Goal: Task Accomplishment & Management: Use online tool/utility

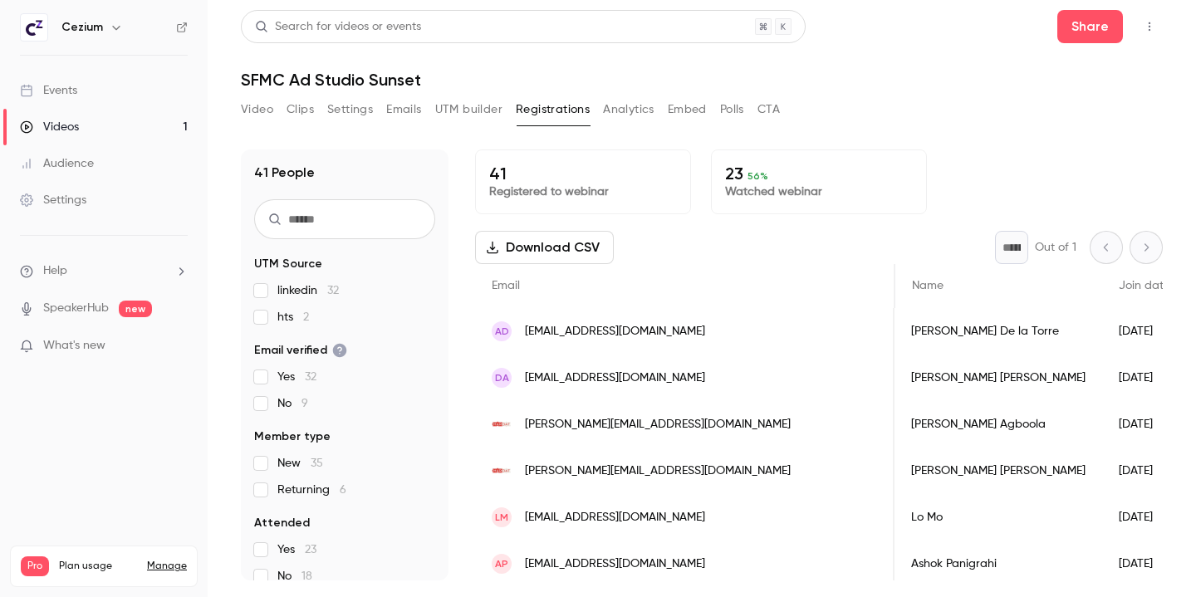
scroll to position [0, 805]
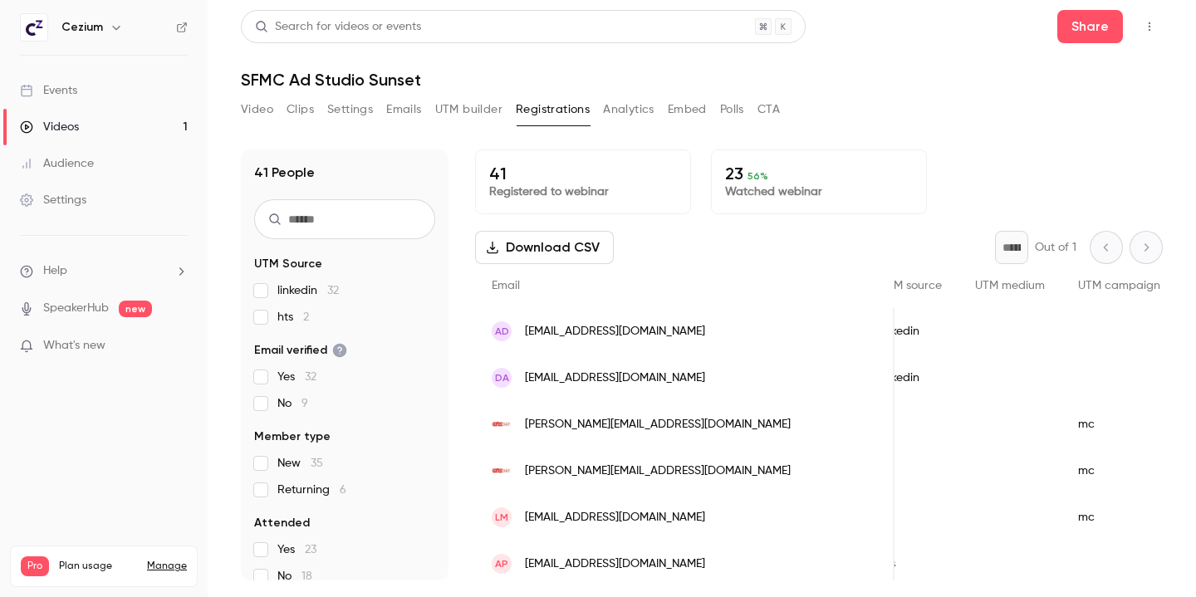
click at [249, 112] on button "Video" at bounding box center [257, 109] width 32 height 27
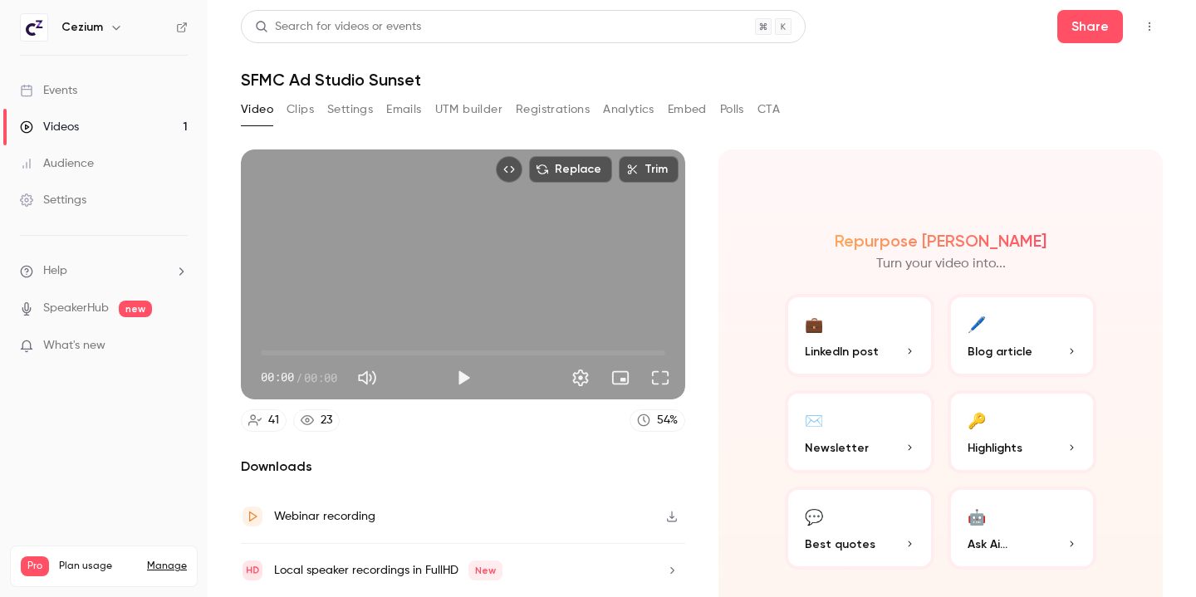
click at [305, 110] on button "Clips" at bounding box center [300, 109] width 27 height 27
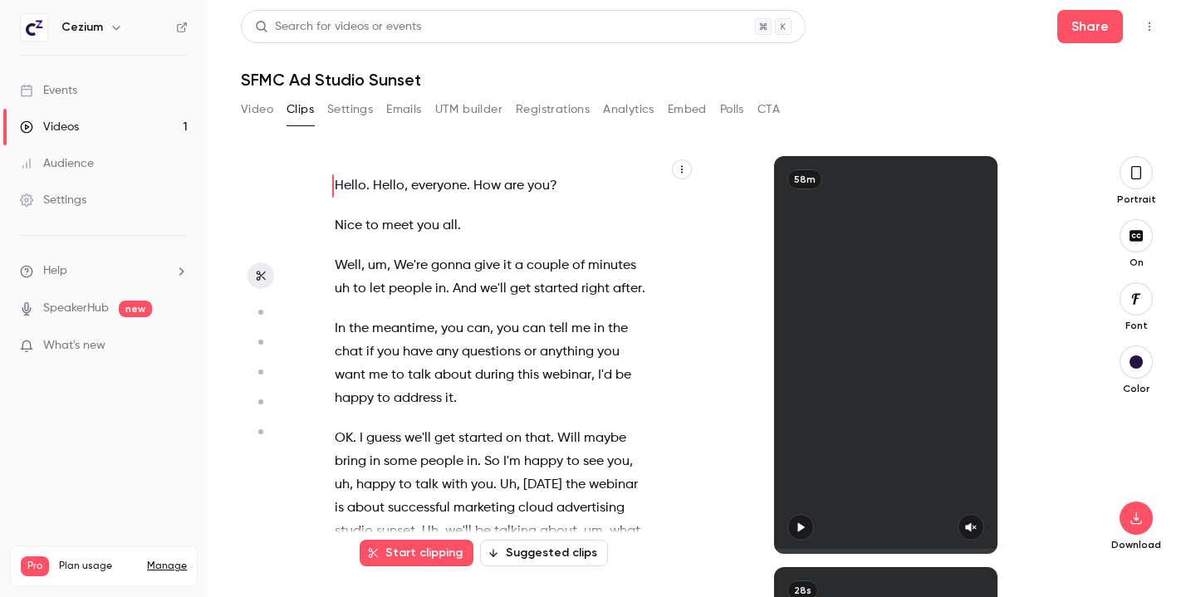
click at [542, 557] on button "Suggested clips" at bounding box center [544, 553] width 128 height 27
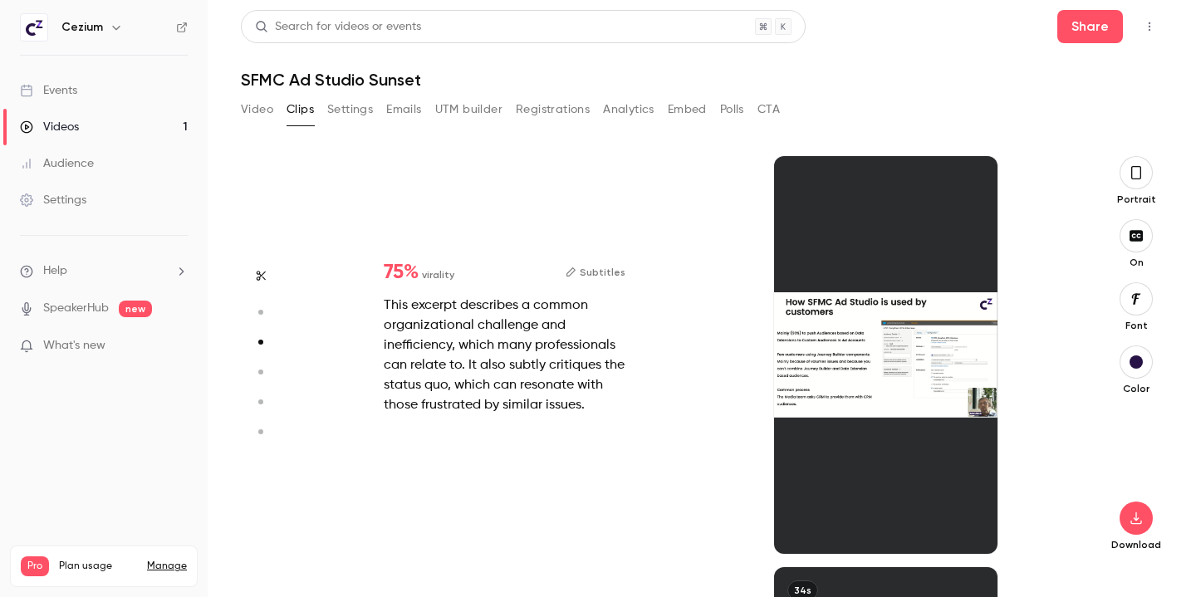
scroll to position [822, 0]
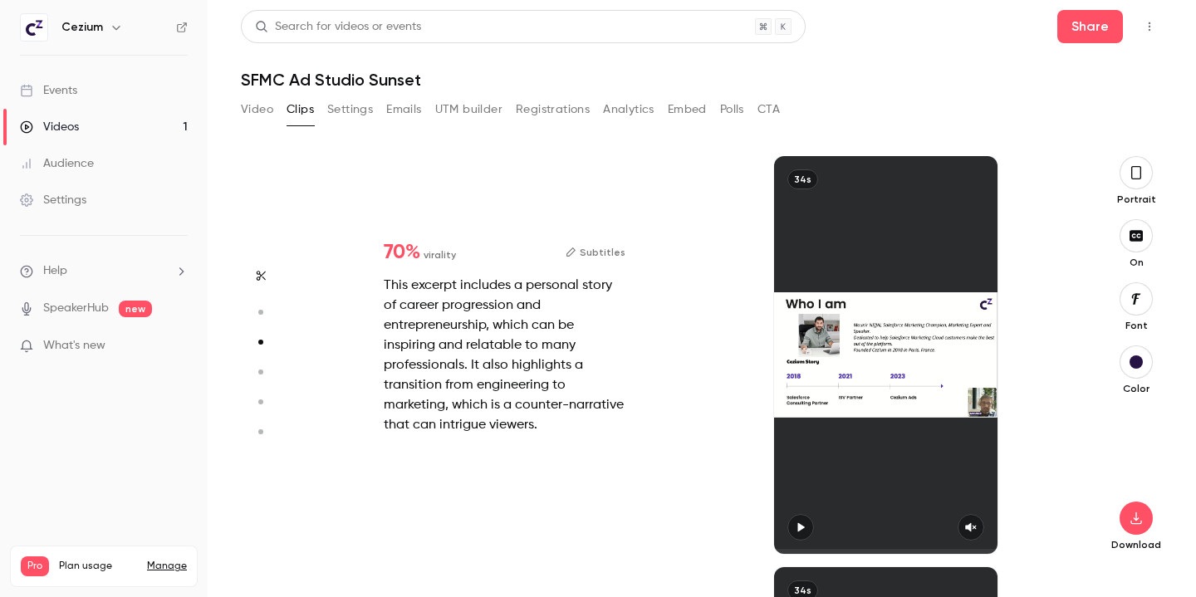
type input "*"
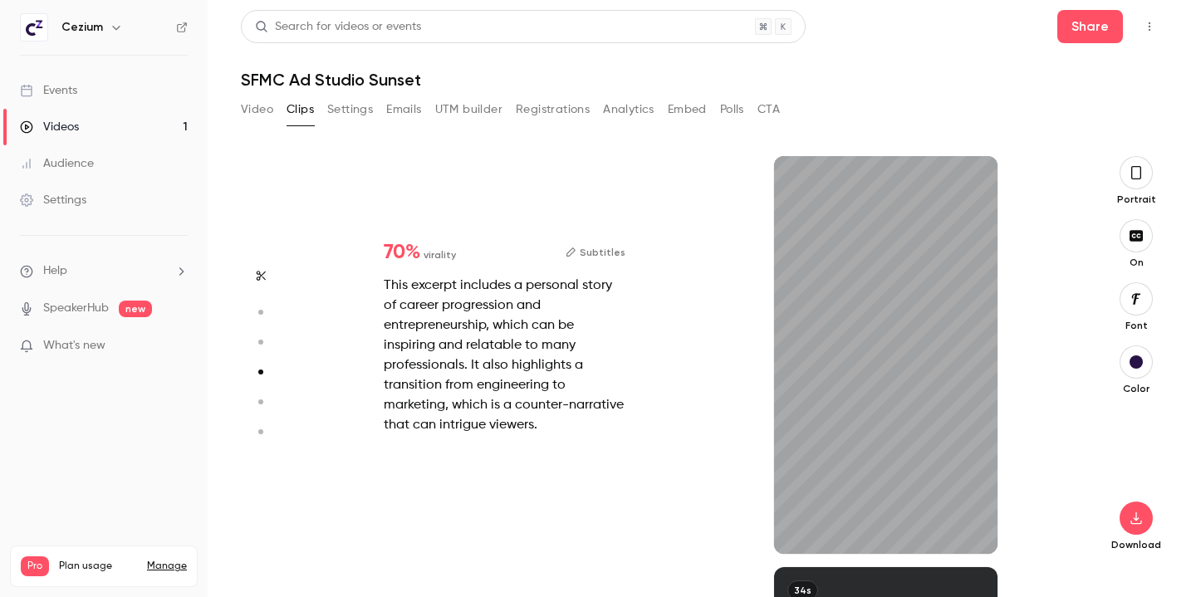
scroll to position [1233, 0]
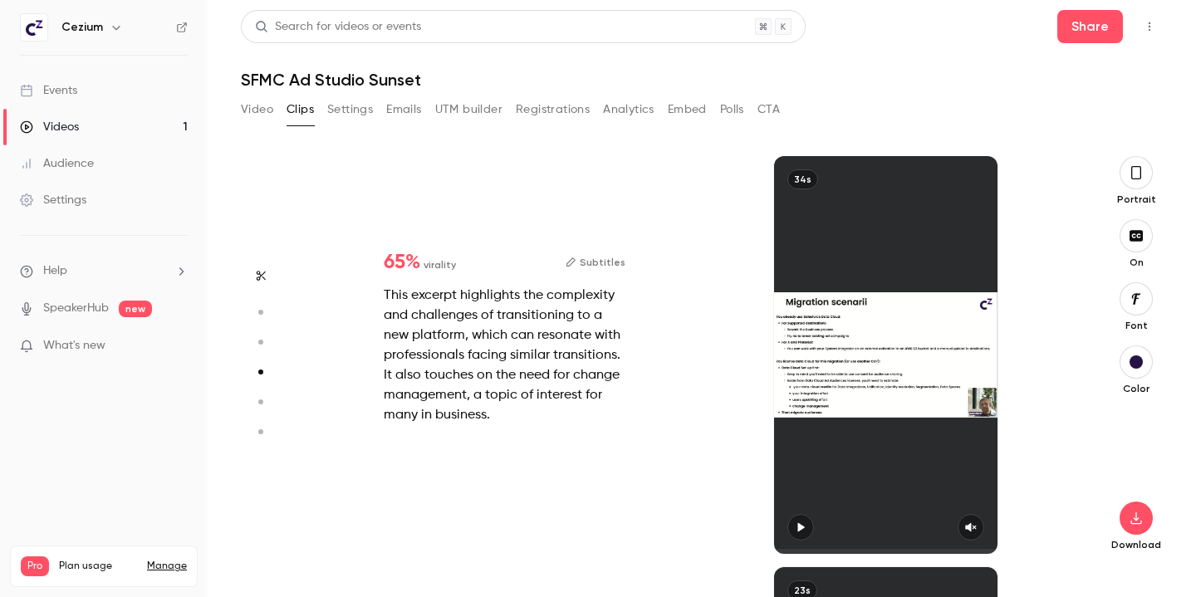
type input "*"
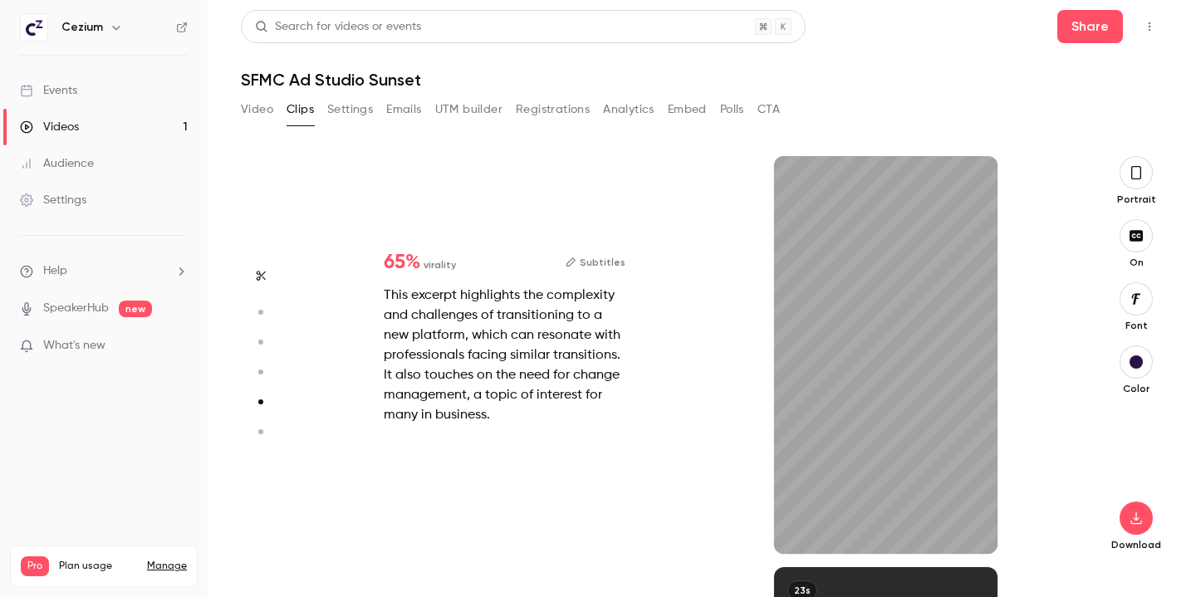
type input "*"
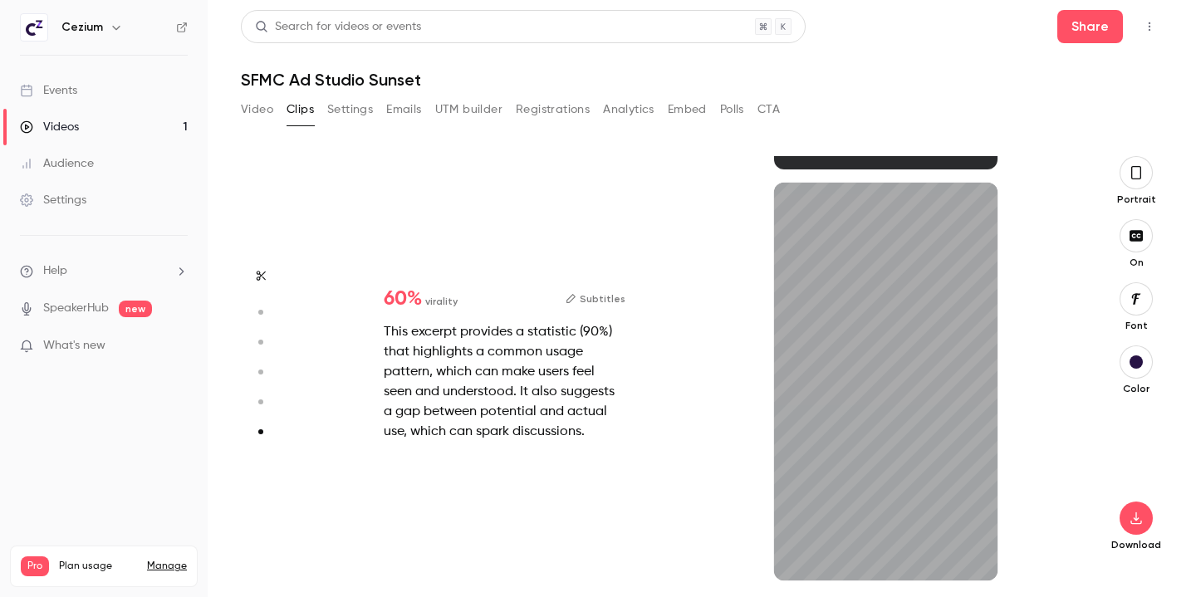
scroll to position [2029, 0]
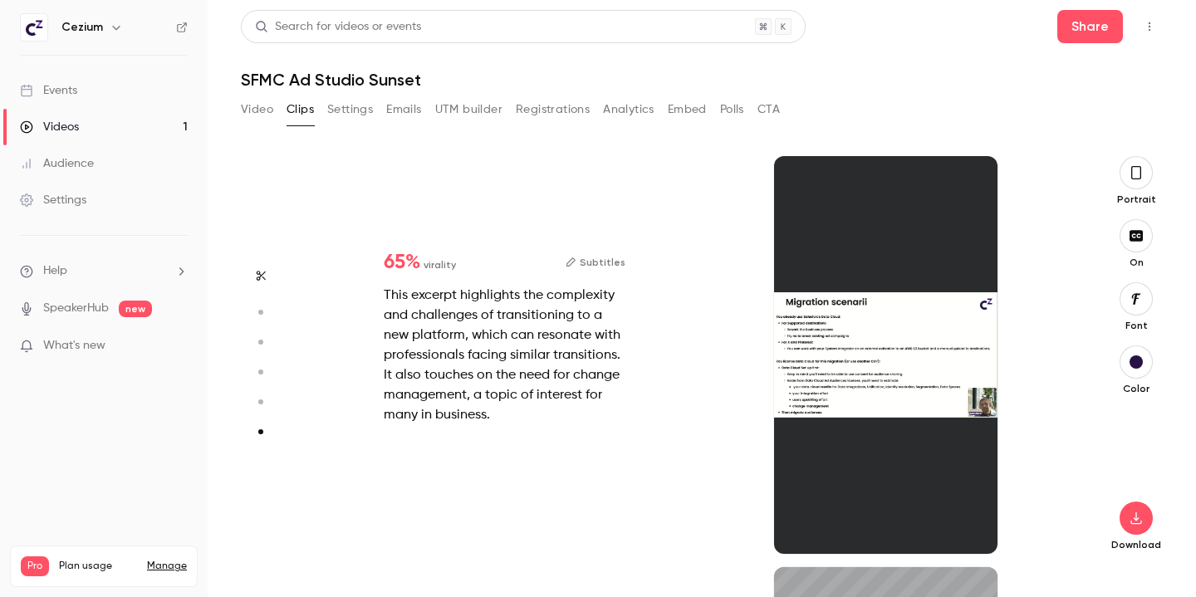
type input "*"
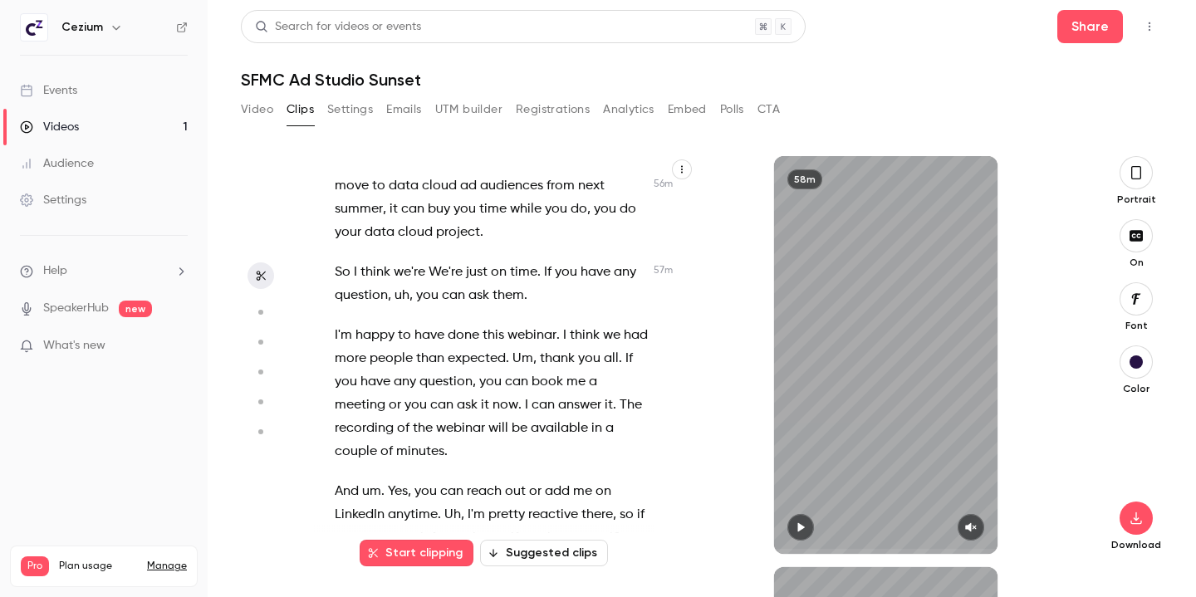
scroll to position [22070, 0]
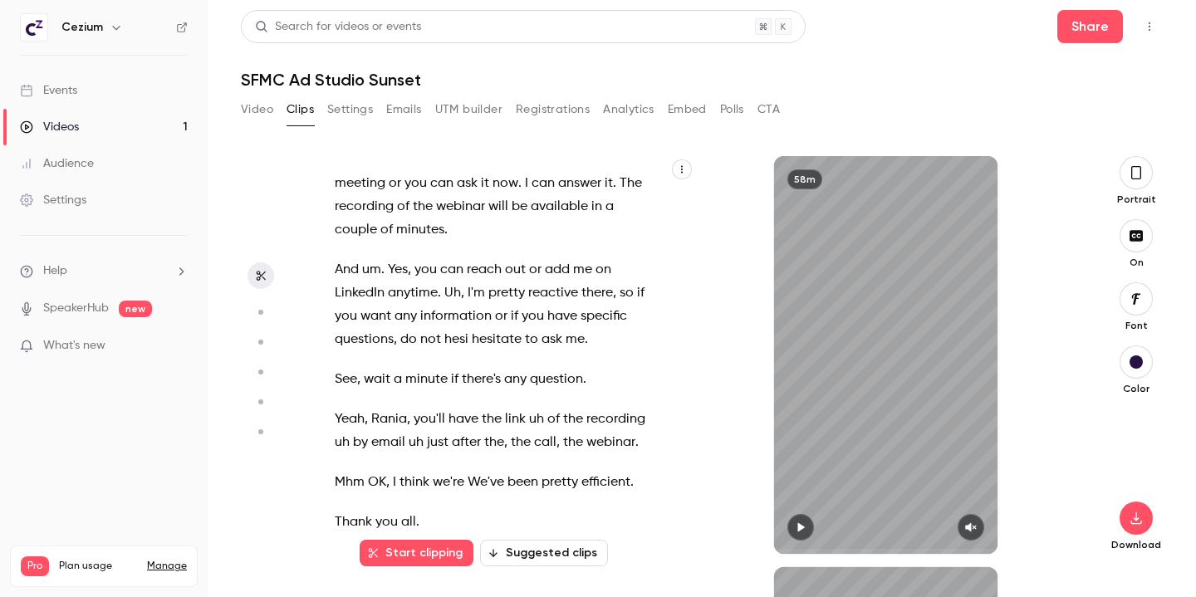
click at [520, 420] on div "Hello . Hello , everyone . How are you ? Nice to meet you all . Well , um , We'…" at bounding box center [500, 363] width 373 height 381
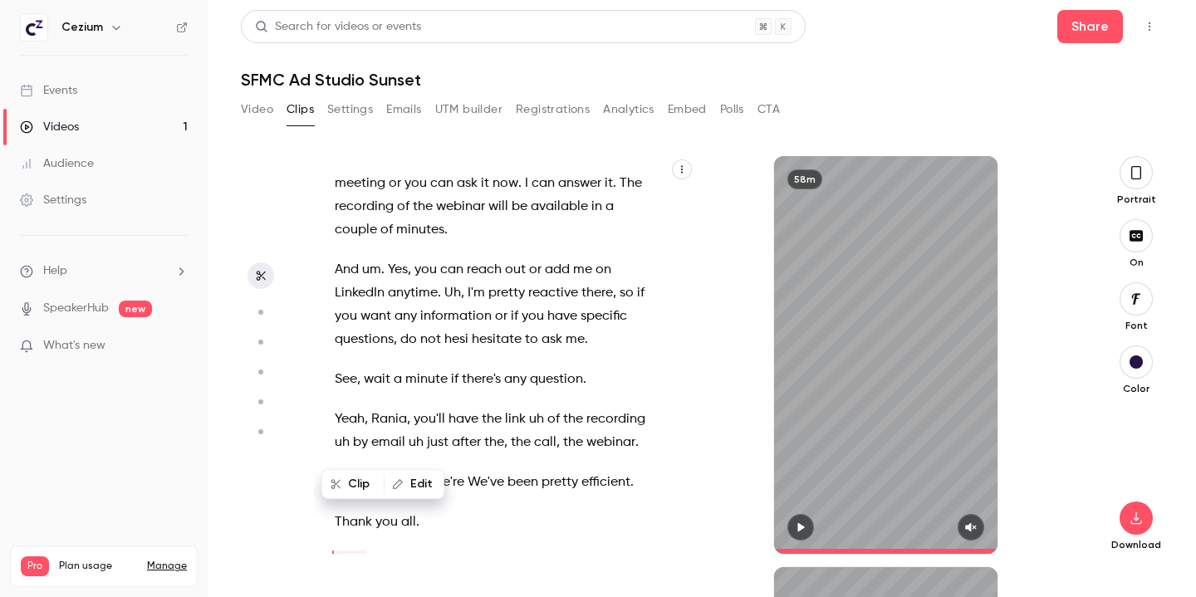
click at [468, 551] on span "and" at bounding box center [456, 562] width 24 height 23
click at [429, 343] on div "Hello . Hello , everyone . How are you ? Nice to meet you all . Well , um , We'…" at bounding box center [500, 363] width 373 height 381
click at [429, 408] on span "you'll" at bounding box center [430, 419] width 32 height 23
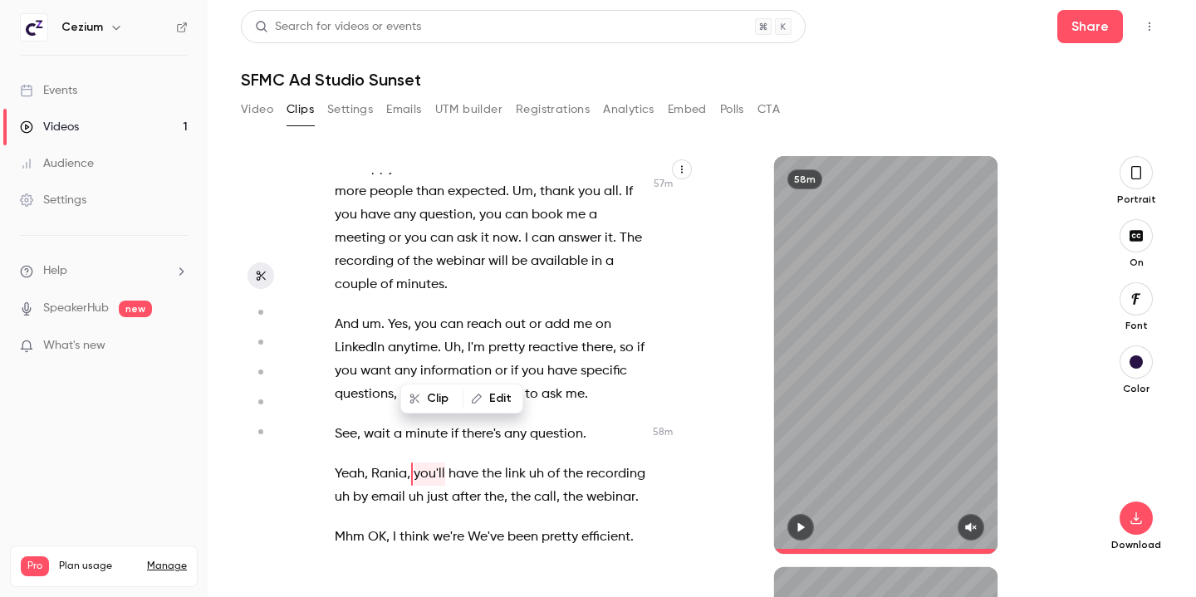
scroll to position [22009, 0]
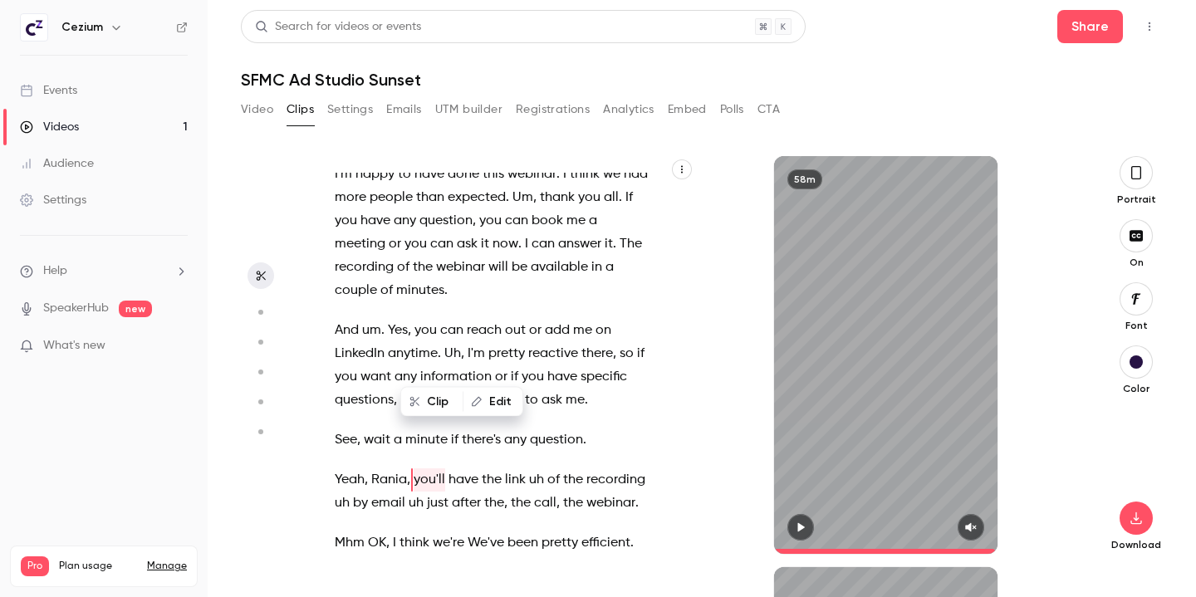
click at [416, 342] on span "anytime" at bounding box center [413, 353] width 50 height 23
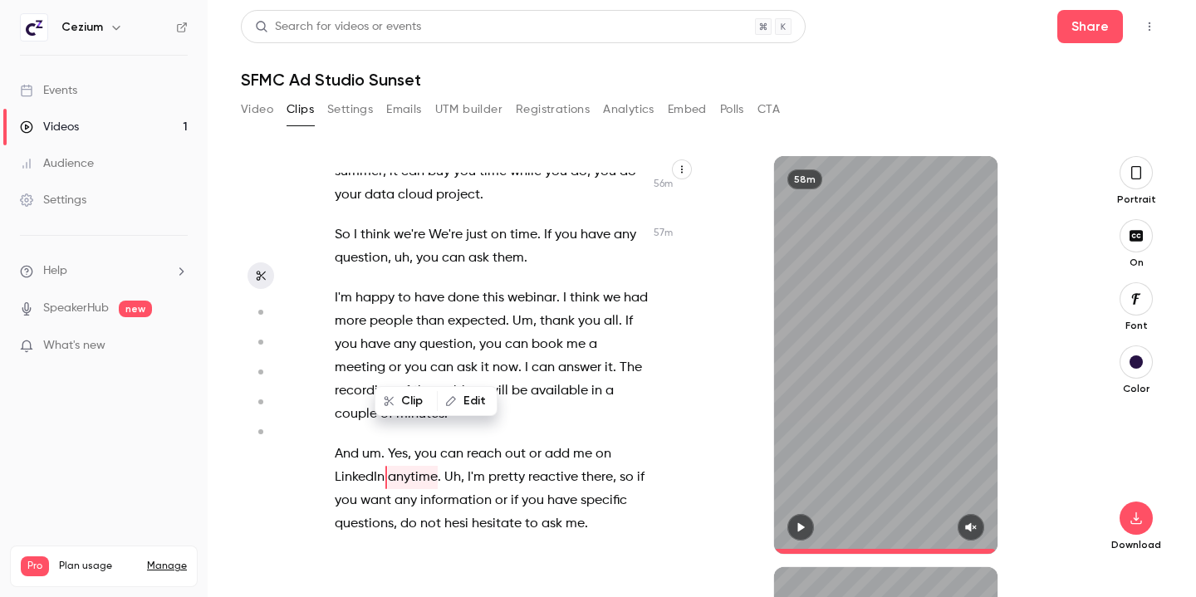
scroll to position [21883, 0]
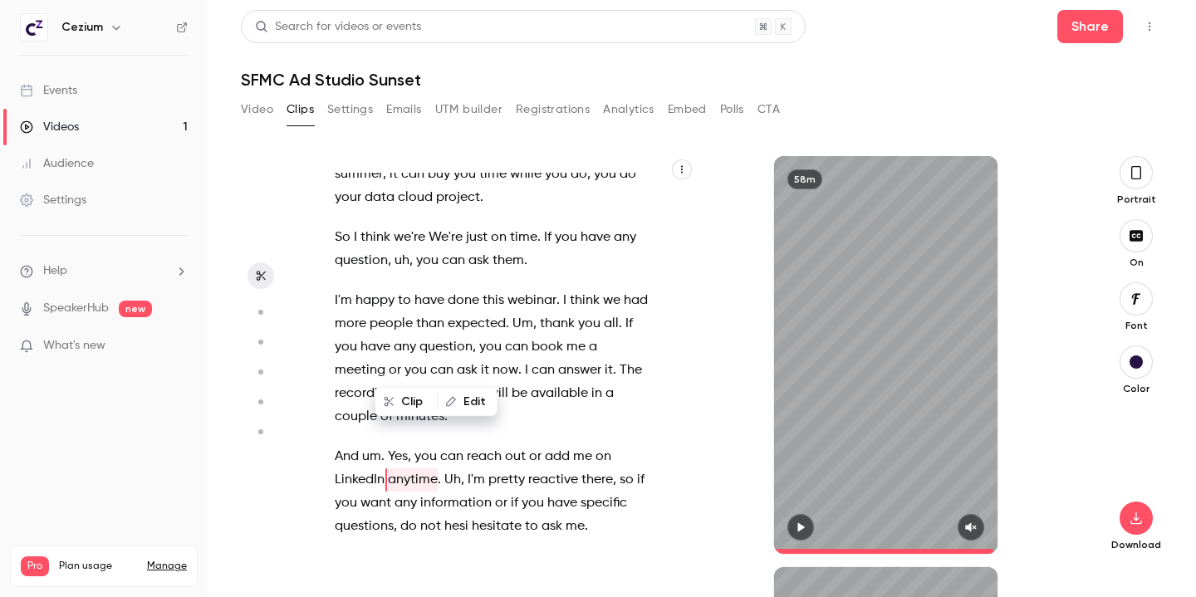
click at [416, 359] on span "you" at bounding box center [416, 370] width 22 height 23
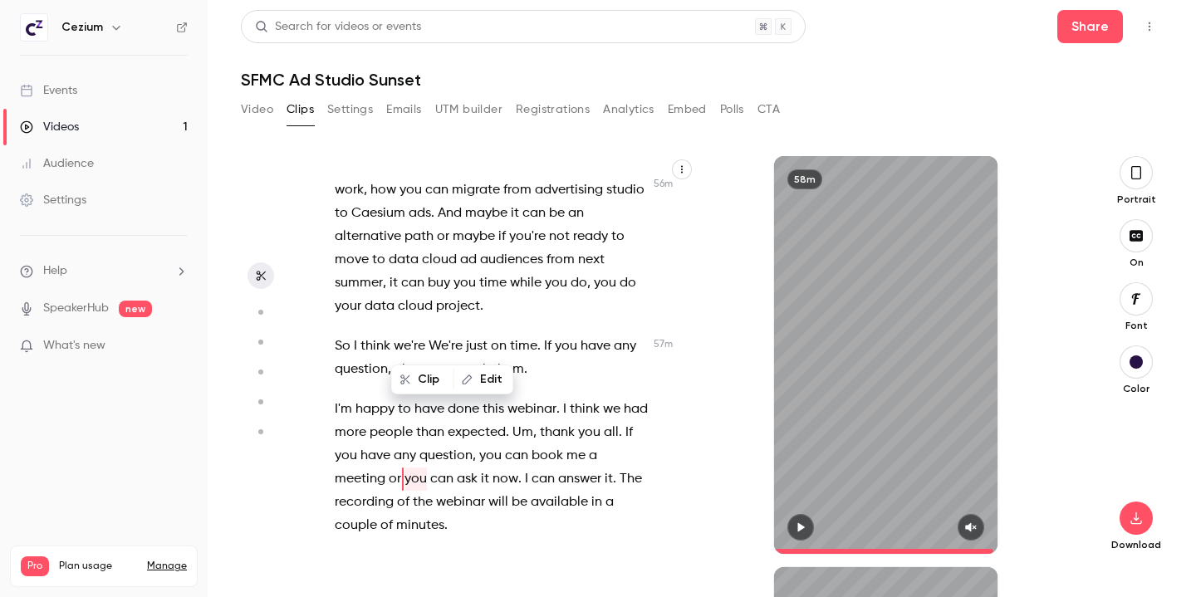
scroll to position [21773, 0]
click at [416, 359] on span "you" at bounding box center [427, 370] width 22 height 23
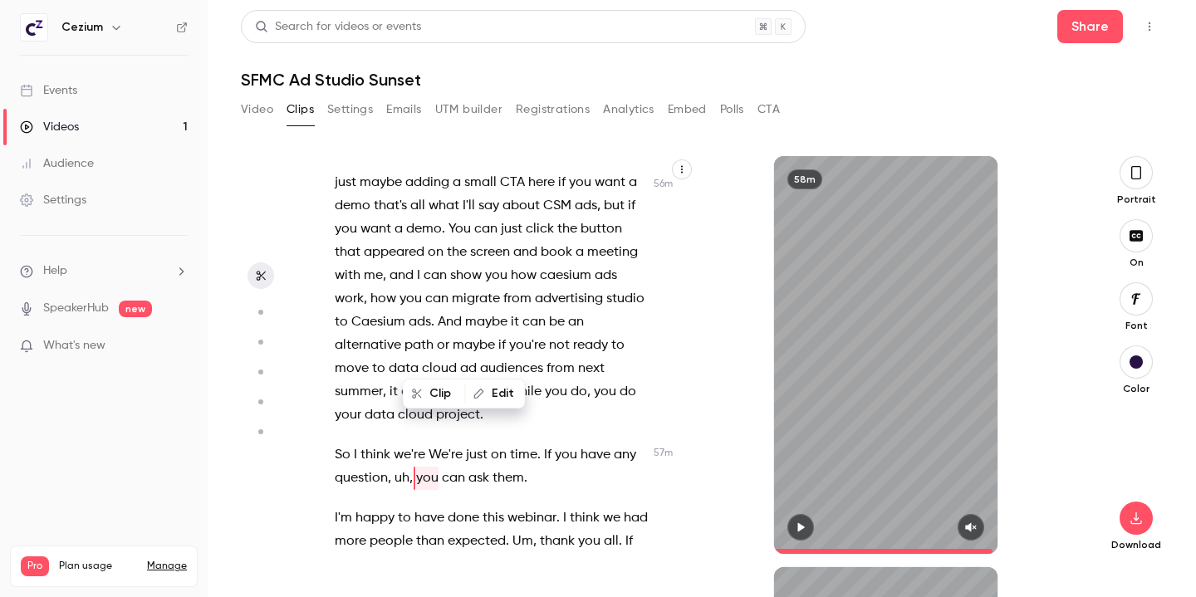
scroll to position [21664, 0]
click at [480, 359] on span "audiences" at bounding box center [511, 370] width 63 height 23
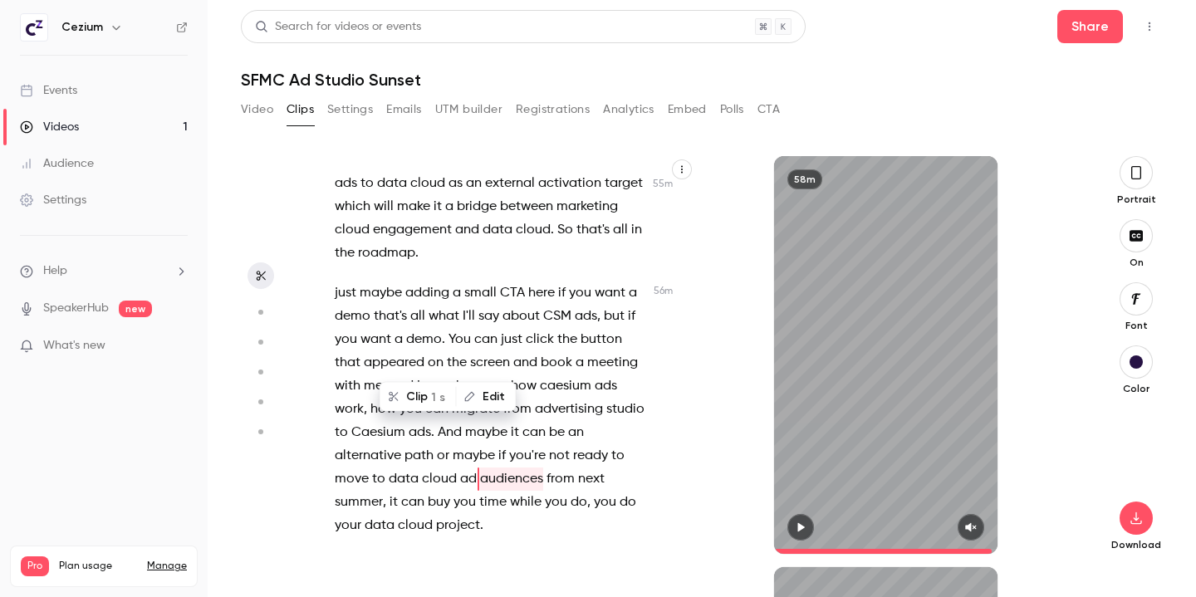
scroll to position [21554, 0]
type input "******"
click at [263, 108] on button "Video" at bounding box center [257, 109] width 32 height 27
